Goal: Information Seeking & Learning: Find contact information

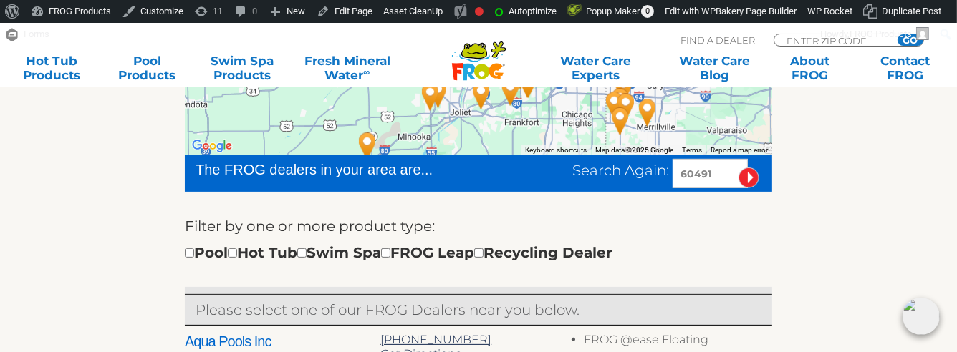
drag, startPoint x: 718, startPoint y: 168, endPoint x: 649, endPoint y: 168, distance: 68.8
click at [649, 168] on div "Search Again: 60491" at bounding box center [672, 173] width 200 height 29
paste input "32177"
type input "32177"
click at [738, 168] on input "image" at bounding box center [748, 178] width 21 height 21
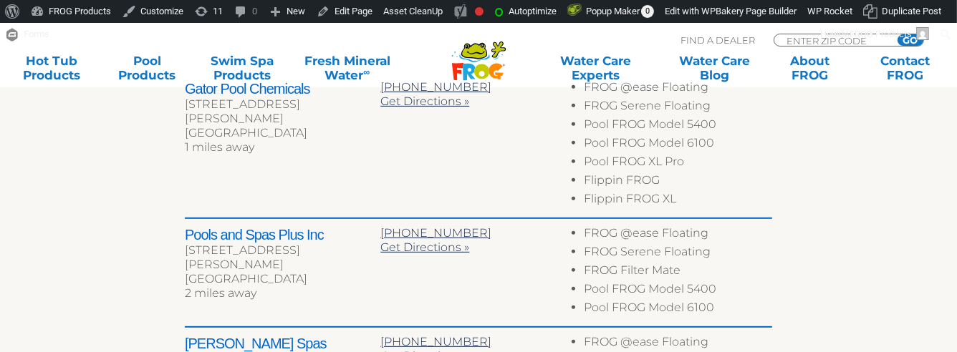
scroll to position [635, 0]
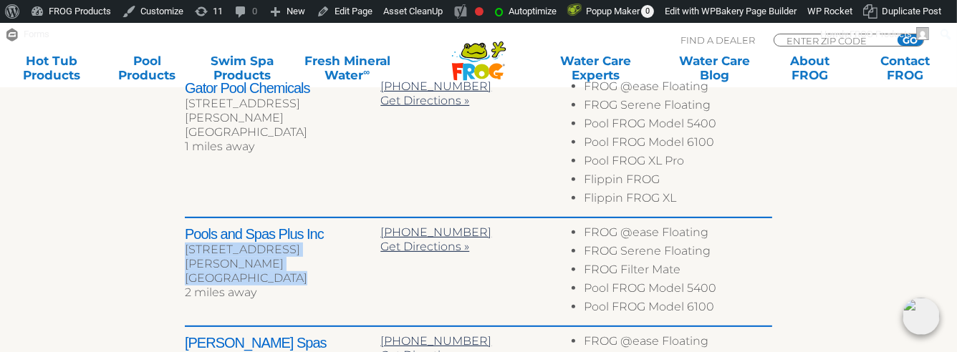
drag, startPoint x: 292, startPoint y: 264, endPoint x: 173, endPoint y: 252, distance: 120.1
click at [173, 252] on div "← Move left → Move right ↑ Move up ↓ Move down + Zoom in - Zoom out Home Jump l…" at bounding box center [478, 247] width 881 height 1012
copy div "6097 Crill Ave Palatka, FL 32177"
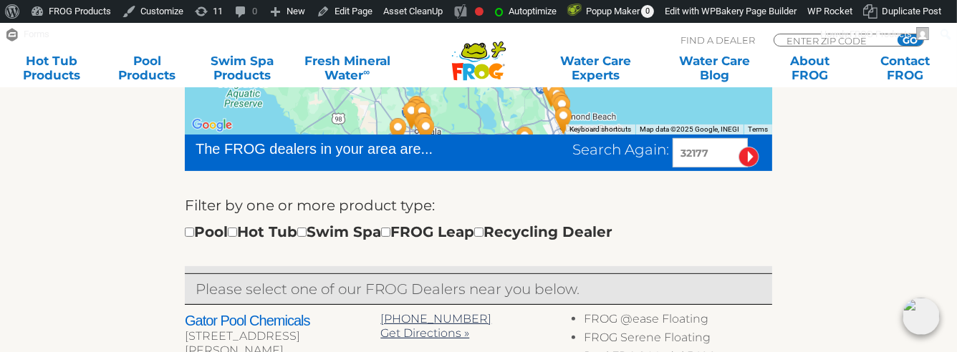
scroll to position [409, 0]
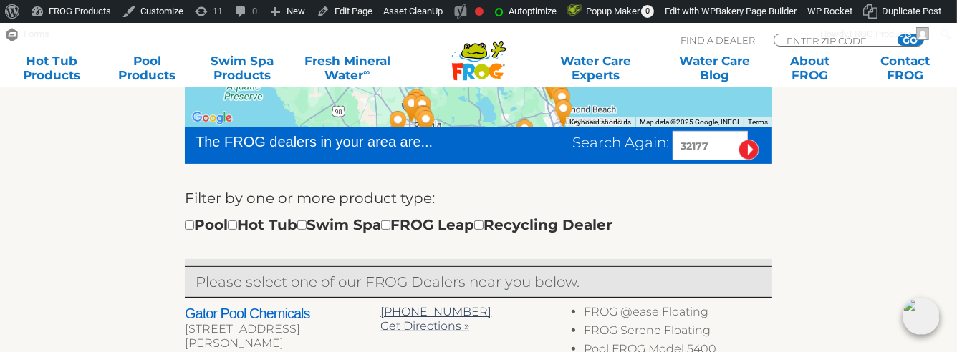
drag, startPoint x: 723, startPoint y: 139, endPoint x: 637, endPoint y: 142, distance: 85.3
click at [637, 142] on div "Search Again: 32177" at bounding box center [672, 145] width 200 height 29
paste input "30540"
type input "30540"
click at [738, 140] on input "image" at bounding box center [748, 150] width 21 height 21
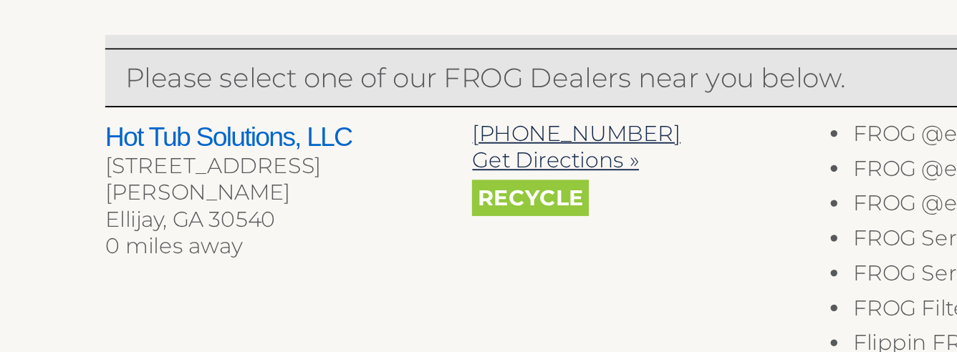
scroll to position [549, 0]
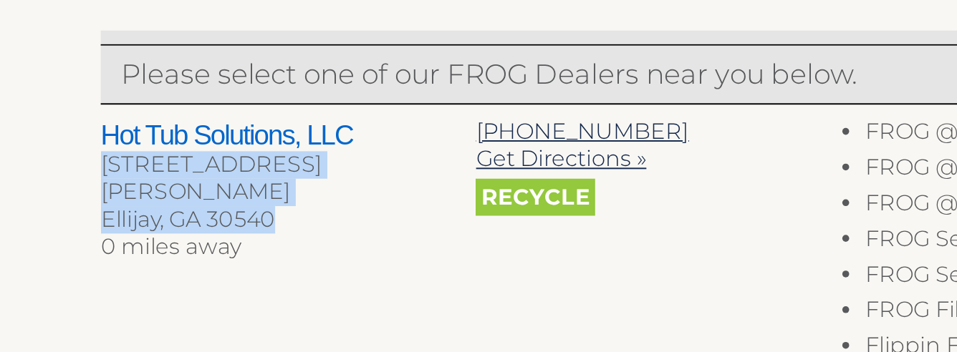
drag, startPoint x: 286, startPoint y: 196, endPoint x: 179, endPoint y: 187, distance: 107.8
copy div "[STREET_ADDRESS][PERSON_NAME]"
